Goal: Check status: Check status

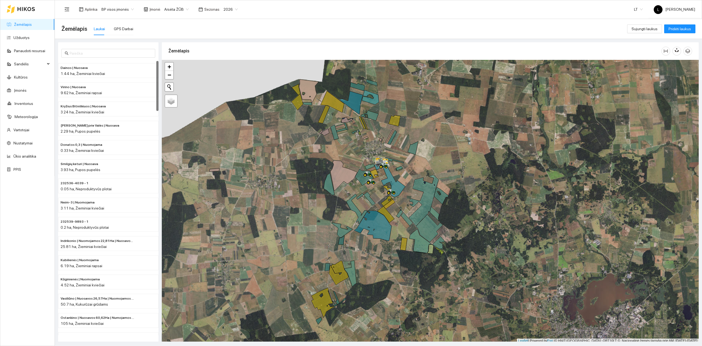
click at [28, 24] on link "Žemėlapis" at bounding box center [23, 24] width 18 height 4
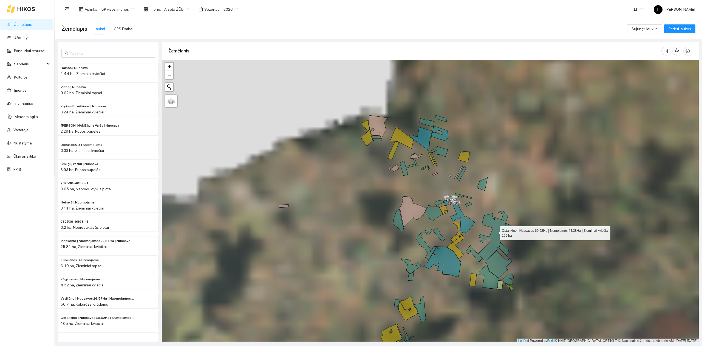
scroll to position [1, 0]
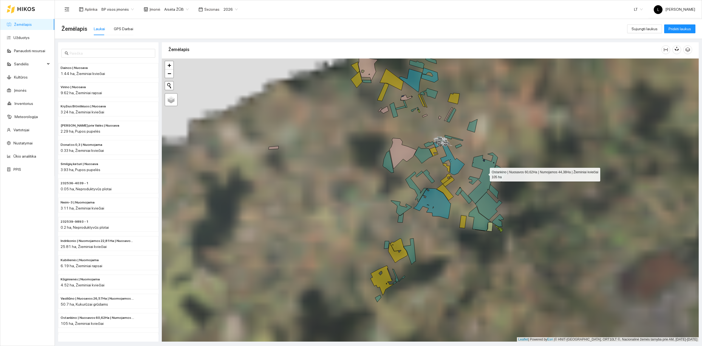
drag, startPoint x: 486, startPoint y: 181, endPoint x: 485, endPoint y: 174, distance: 7.7
click at [485, 174] on icon at bounding box center [483, 178] width 30 height 51
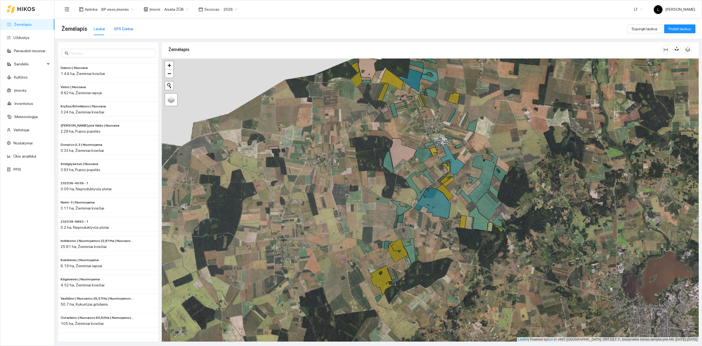
click at [127, 27] on div "GPS Darbai" at bounding box center [123, 29] width 19 height 6
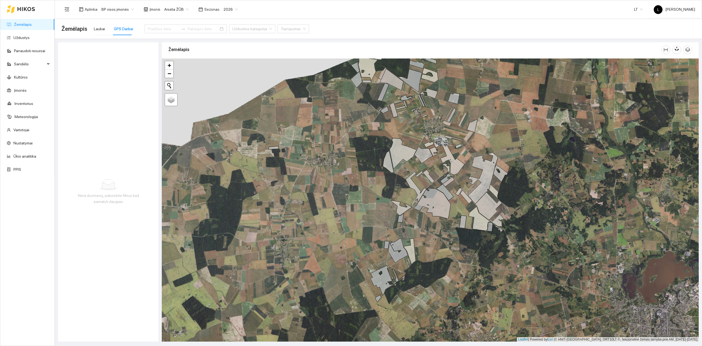
click at [150, 23] on div at bounding box center [186, 25] width 82 height 15
click at [148, 29] on input at bounding box center [163, 29] width 31 height 6
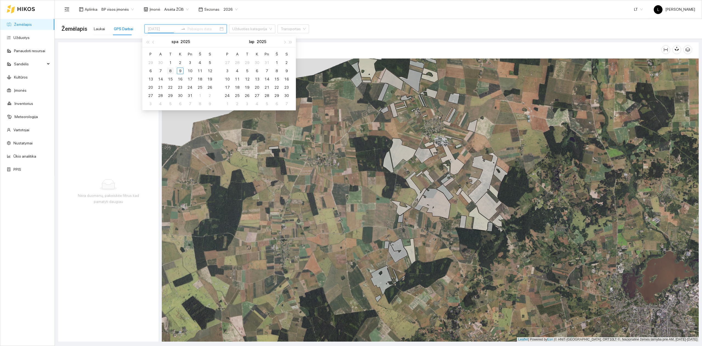
type input "2025-10-08"
click at [171, 72] on div "8" at bounding box center [170, 70] width 7 height 7
click at [171, 70] on div "8" at bounding box center [170, 70] width 7 height 7
type input "2025-10-08"
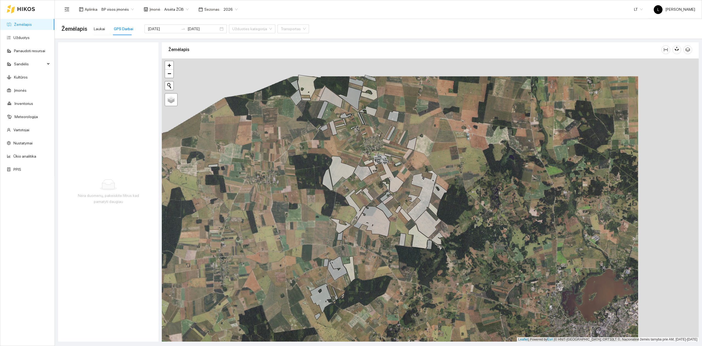
drag, startPoint x: 465, startPoint y: 135, endPoint x: 402, endPoint y: 152, distance: 64.5
click at [408, 154] on div at bounding box center [430, 199] width 537 height 283
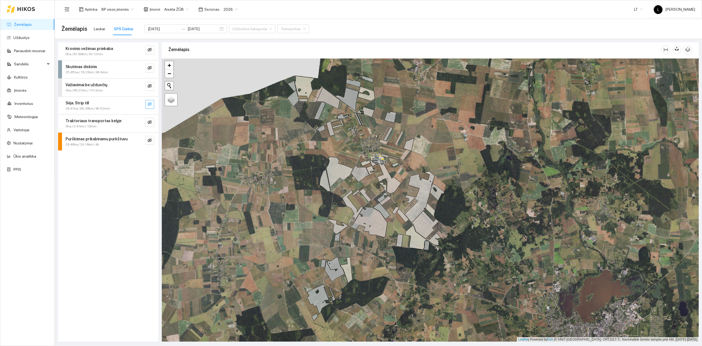
click at [150, 105] on icon "eye-invisible" at bounding box center [150, 104] width 4 height 4
click at [150, 105] on icon "eye" at bounding box center [150, 103] width 4 height 3
click at [150, 105] on icon "eye-invisible" at bounding box center [150, 104] width 4 height 4
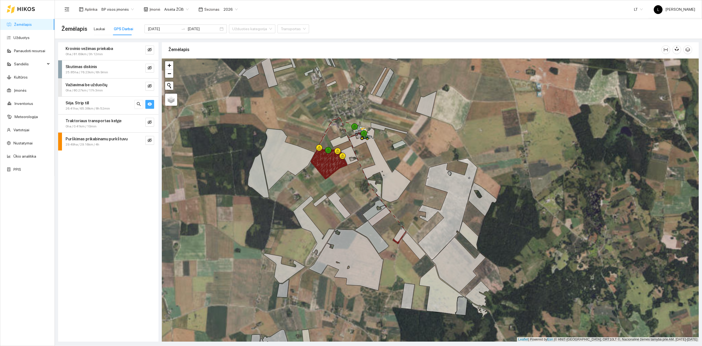
click at [103, 104] on div "Sėja. Strip till" at bounding box center [99, 103] width 67 height 6
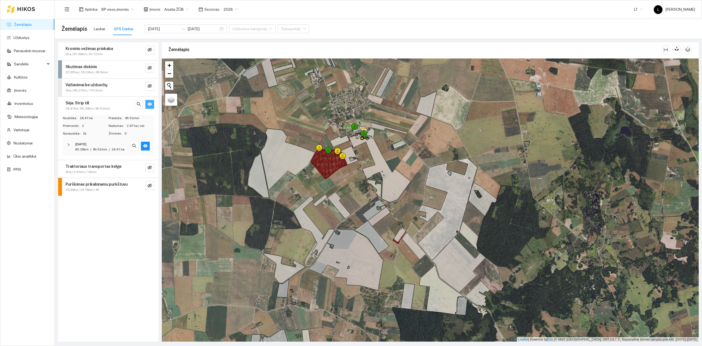
click at [106, 155] on div "2025-10-08 65.38km / 8h 52min / 26.41 ha" at bounding box center [109, 146] width 92 height 17
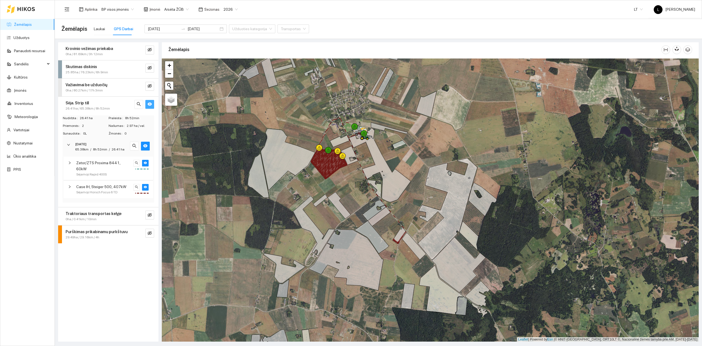
click at [114, 184] on span "Case IH, Steiger 500, 407kW" at bounding box center [101, 187] width 50 height 6
click at [100, 190] on span "Sėjamoji Horsch Focus 6 TD" at bounding box center [96, 192] width 41 height 5
click at [102, 164] on span "Zetor/ZTS Proxima 8441, 60kW" at bounding box center [103, 166] width 55 height 12
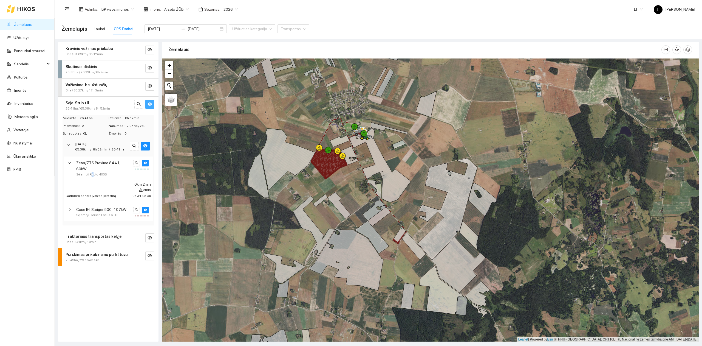
click at [91, 172] on span "Sėjamoji Rapid 400S" at bounding box center [91, 174] width 30 height 5
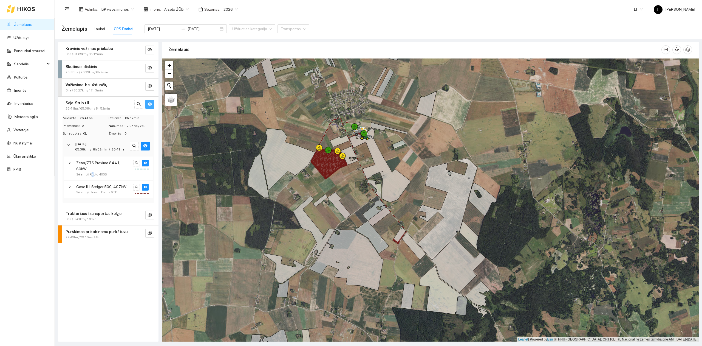
click at [18, 24] on link "Žemėlapis" at bounding box center [23, 24] width 18 height 4
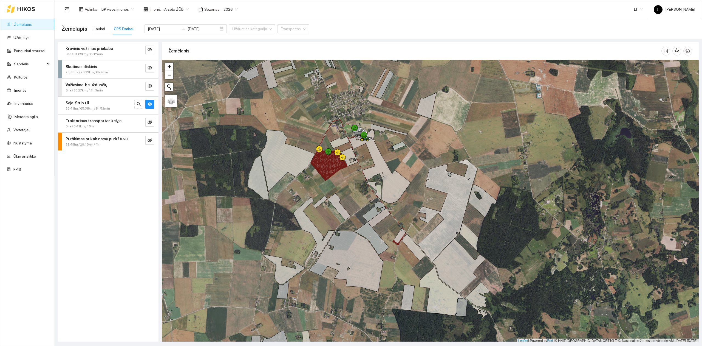
click at [350, 228] on div at bounding box center [430, 201] width 537 height 283
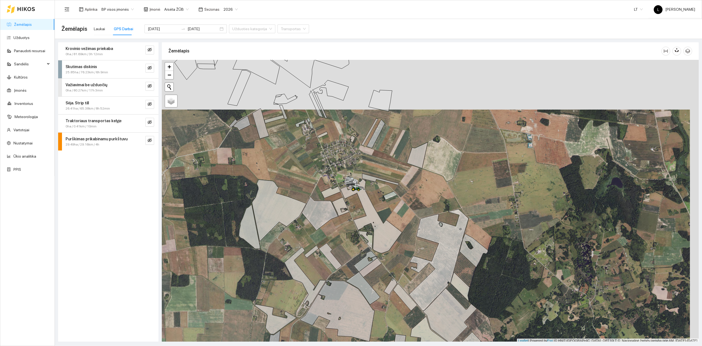
scroll to position [1, 0]
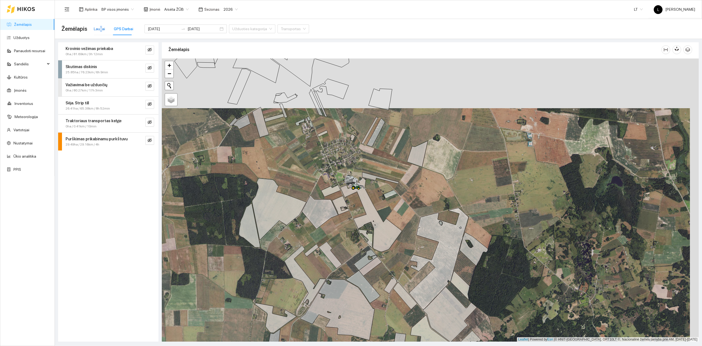
click at [100, 26] on div "Laukai" at bounding box center [99, 29] width 11 height 6
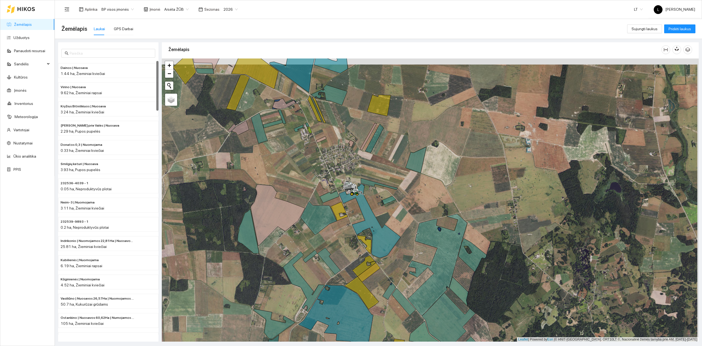
drag, startPoint x: 394, startPoint y: 216, endPoint x: 392, endPoint y: 220, distance: 4.8
click at [392, 220] on div at bounding box center [430, 199] width 537 height 283
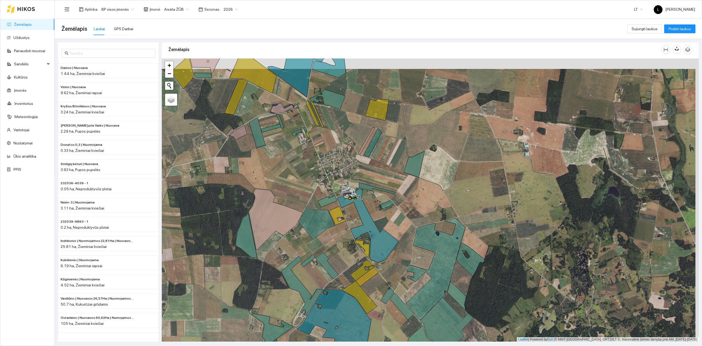
click at [345, 176] on div at bounding box center [430, 199] width 537 height 283
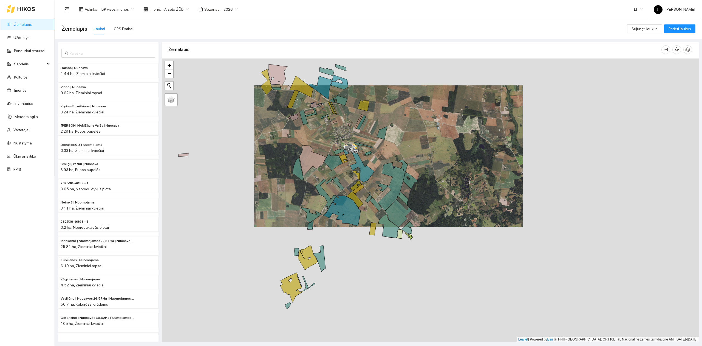
drag, startPoint x: 349, startPoint y: 219, endPoint x: 357, endPoint y: 143, distance: 76.4
click at [356, 145] on icon at bounding box center [359, 163] width 31 height 37
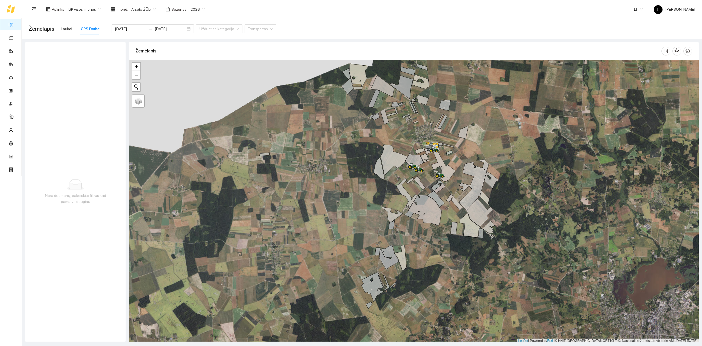
scroll to position [1, 0]
